Goal: Task Accomplishment & Management: Manage account settings

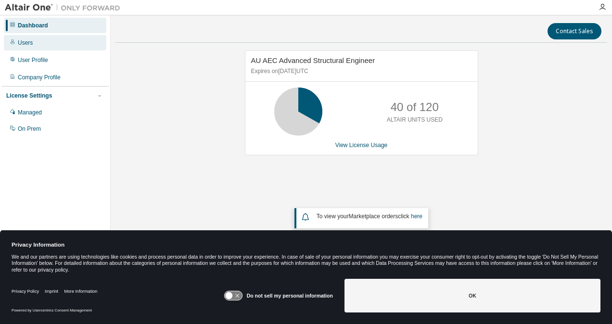
click at [30, 44] on div "Users" at bounding box center [25, 43] width 15 height 8
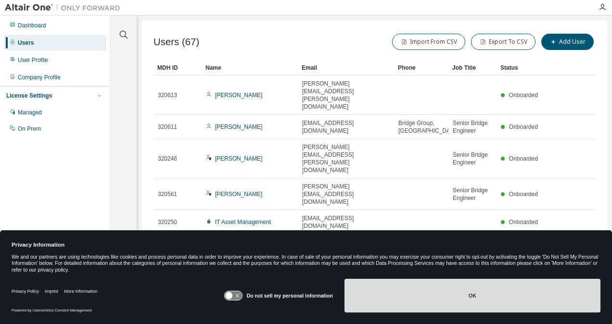
click at [468, 294] on button "OK" at bounding box center [473, 296] width 256 height 34
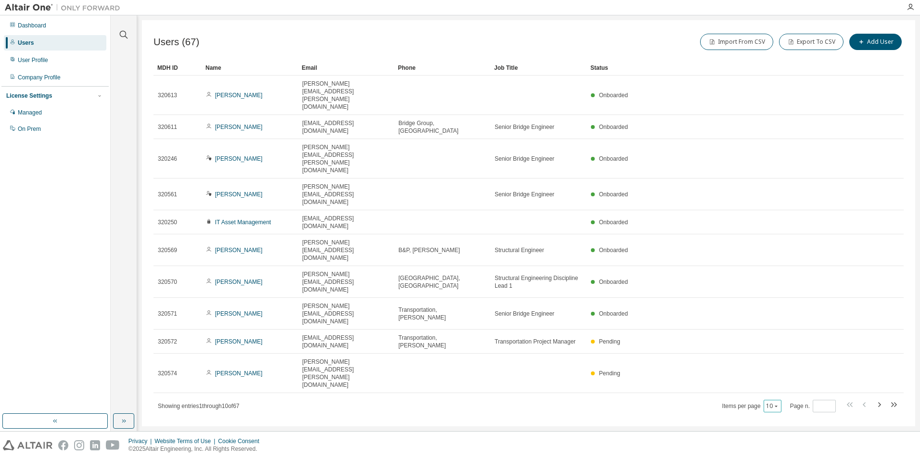
click at [612, 324] on icon "button" at bounding box center [776, 406] width 3 height 1
click at [612, 314] on div "100" at bounding box center [803, 319] width 77 height 12
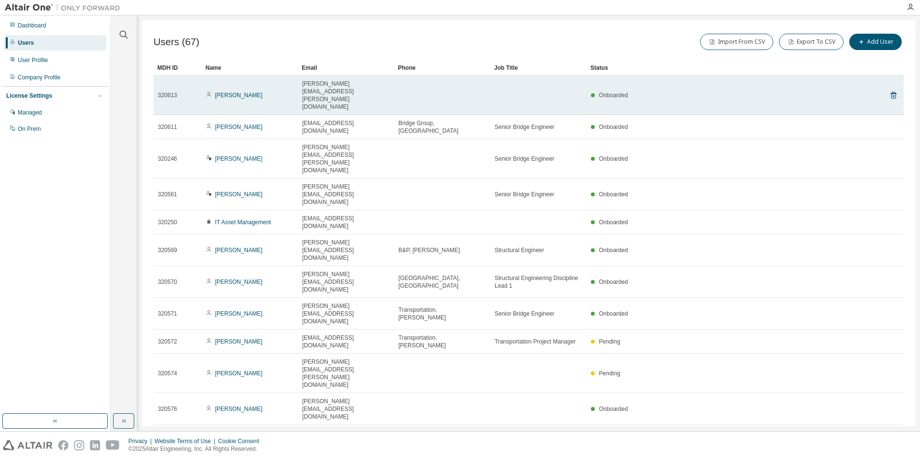
click at [180, 91] on div "320613" at bounding box center [177, 95] width 39 height 8
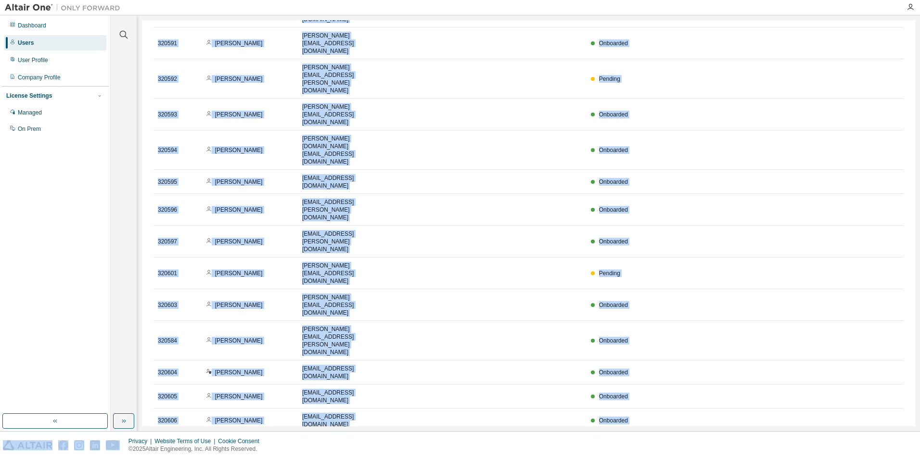
scroll to position [798, 0]
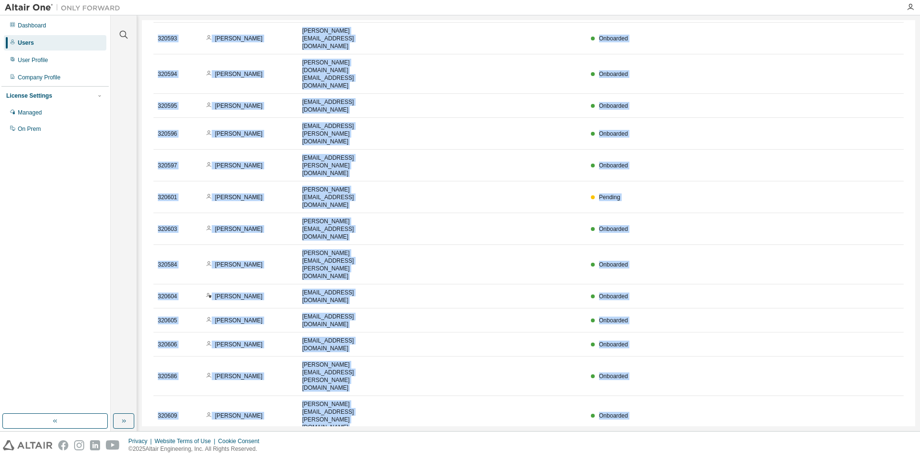
drag, startPoint x: 160, startPoint y: 85, endPoint x: 230, endPoint y: 370, distance: 293.7
click at [230, 324] on tbody "320613 [PERSON_NAME] [PERSON_NAME][EMAIL_ADDRESS][PERSON_NAME][DOMAIN_NAME] Onb…" at bounding box center [529, 384] width 750 height 2213
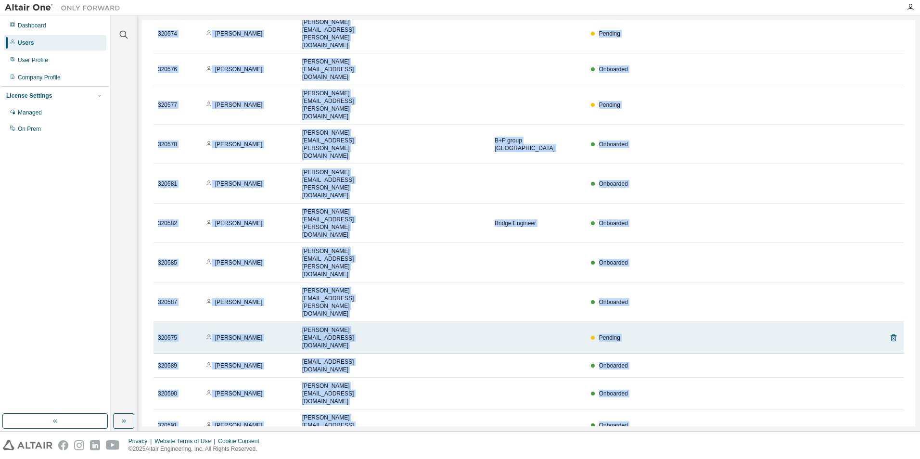
scroll to position [0, 0]
